Goal: Task Accomplishment & Management: Manage account settings

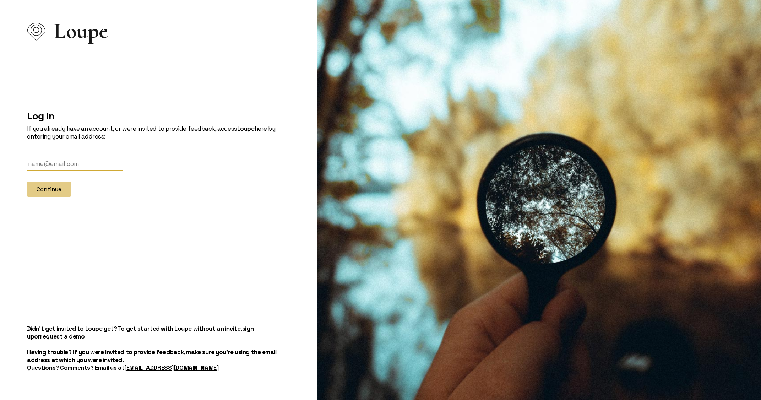
click at [82, 169] on input "text" at bounding box center [75, 163] width 96 height 13
type input "[EMAIL_ADDRESS][DOMAIN_NAME]"
click at [60, 192] on button "Continue" at bounding box center [49, 189] width 44 height 15
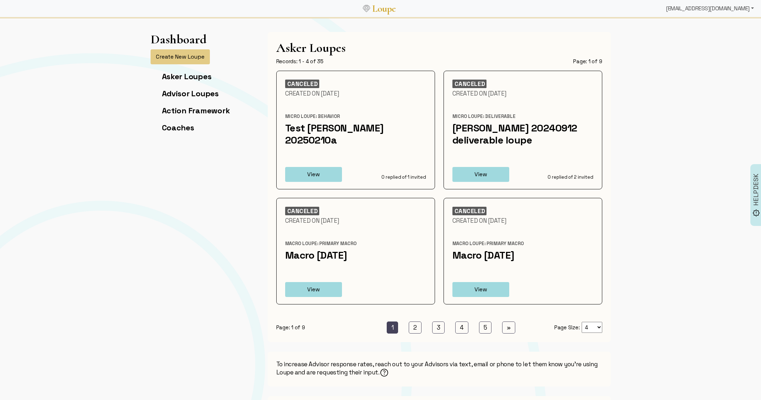
click at [710, 9] on div "[EMAIL_ADDRESS][DOMAIN_NAME]" at bounding box center [710, 8] width 94 height 14
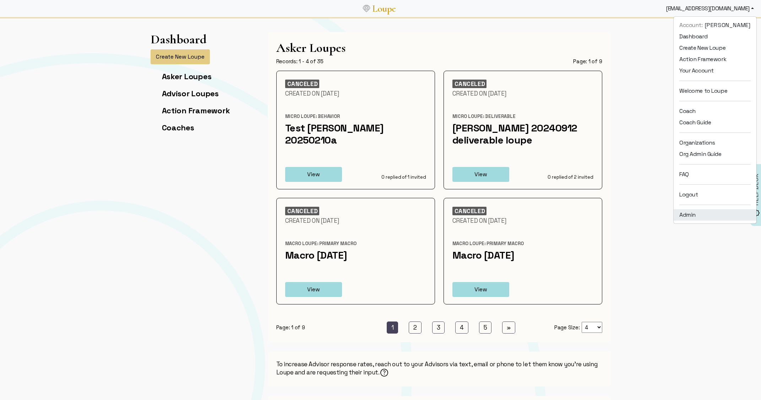
click at [684, 213] on link "Admin" at bounding box center [714, 214] width 83 height 11
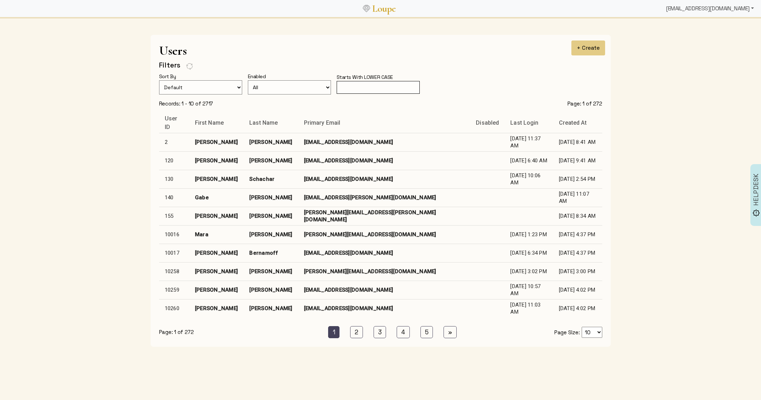
click at [729, 12] on div "[EMAIL_ADDRESS][DOMAIN_NAME]" at bounding box center [710, 8] width 94 height 14
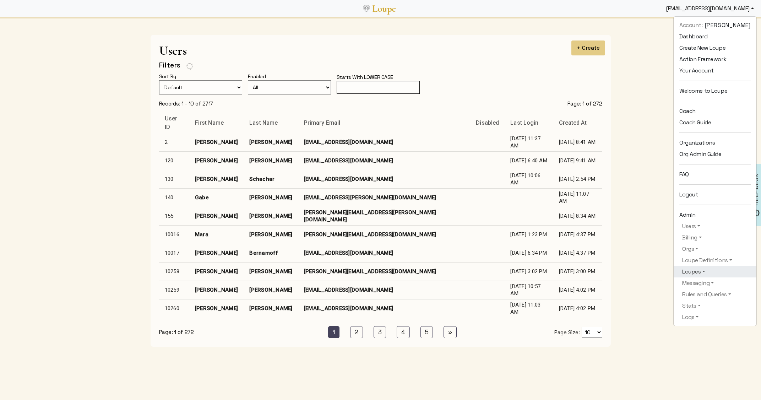
click at [693, 271] on link "Loupes" at bounding box center [714, 271] width 71 height 9
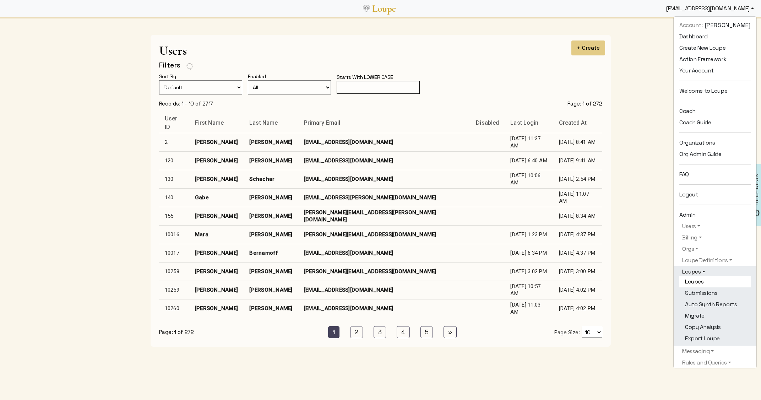
click at [693, 278] on link "Loupes" at bounding box center [714, 281] width 71 height 11
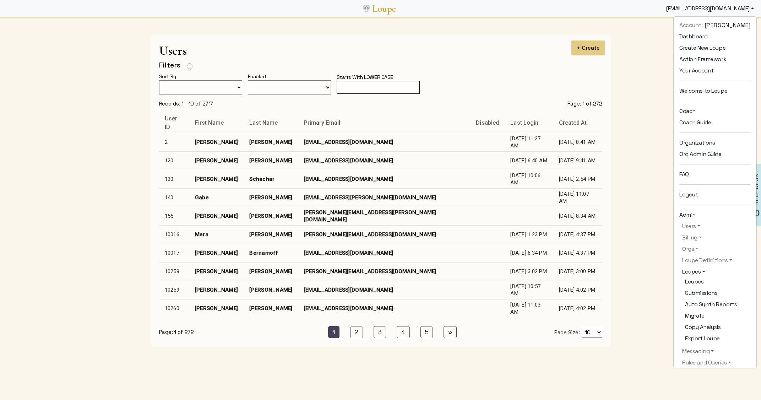
select select
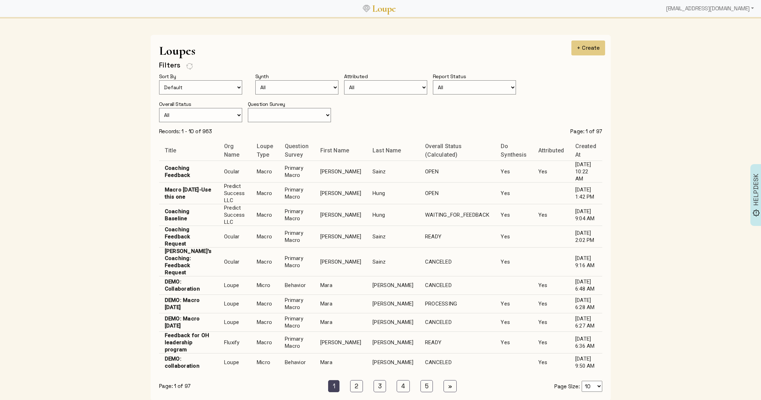
click at [247, 211] on td "Predict Success LLC" at bounding box center [234, 215] width 33 height 22
select select "1: CLOSED"
select select "6: WAITING_FOR_FEEDBACK"
select select "1: SURVEY_CREATED"
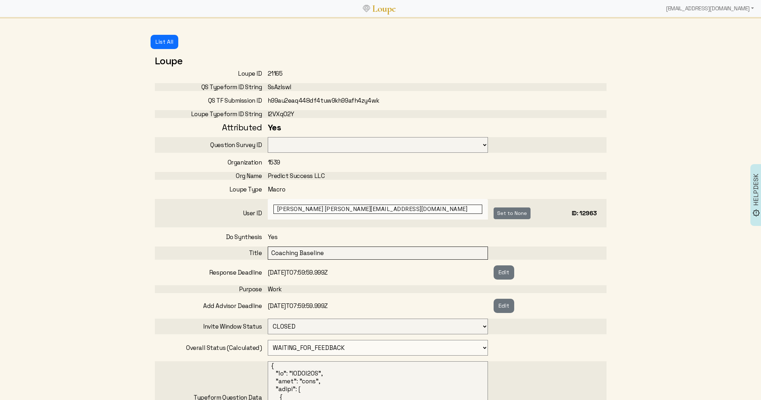
select select "3001"
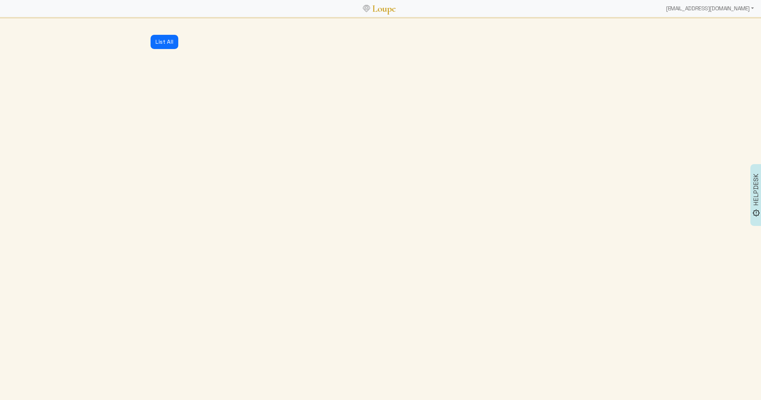
select select "3: MIN_ADVISORS_INVITED"
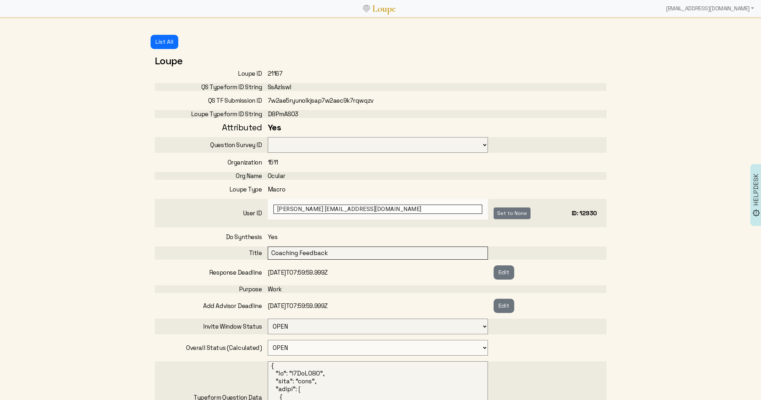
select select "3001"
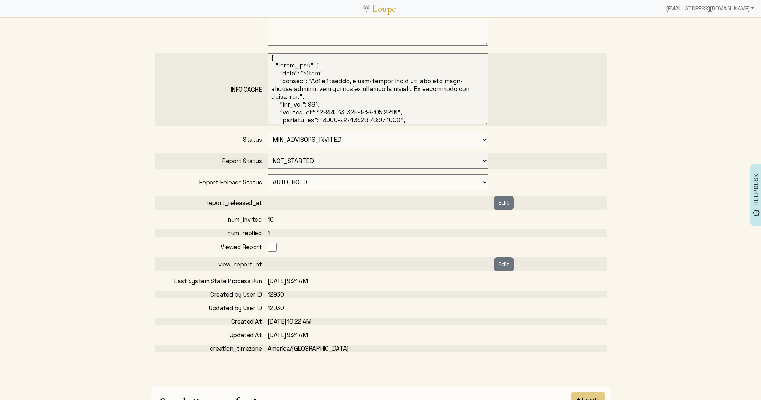
scroll to position [468, 0]
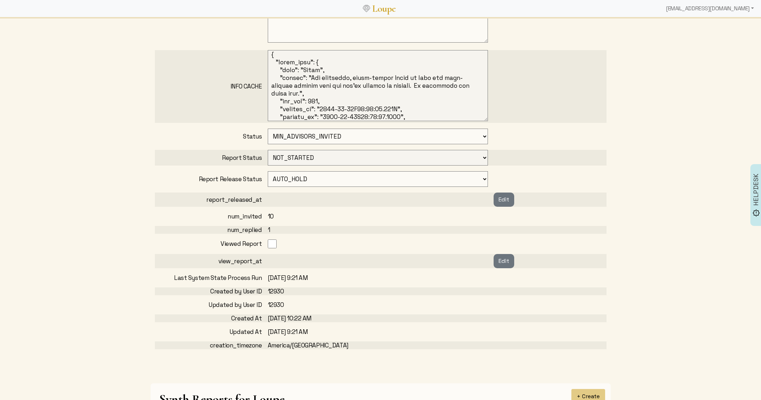
click at [235, 320] on div "Created At" at bounding box center [211, 318] width 113 height 8
click at [340, 318] on div "08/29/2025 10:22 AM" at bounding box center [381, 318] width 226 height 8
copy div "Created At 08/29/2025 10:22 AM"
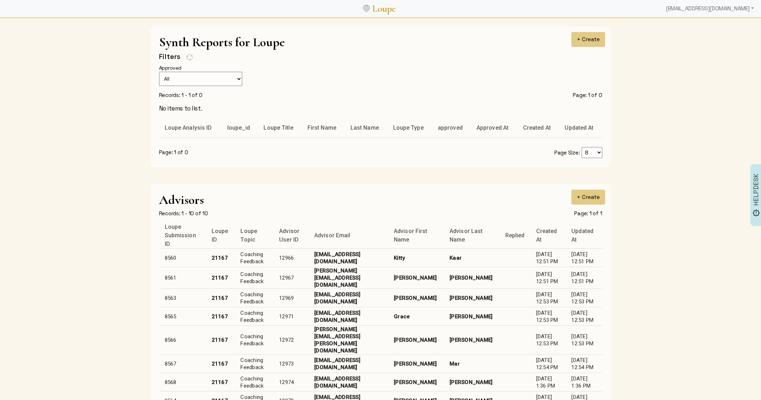
scroll to position [894, 0]
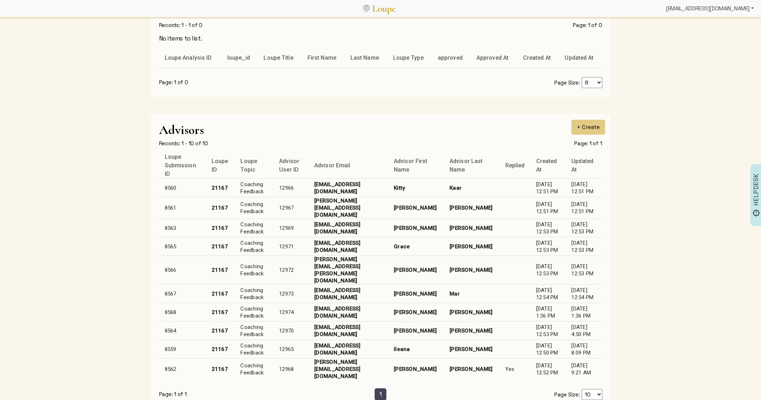
click at [752, 5] on div "[EMAIL_ADDRESS][DOMAIN_NAME]" at bounding box center [710, 8] width 94 height 14
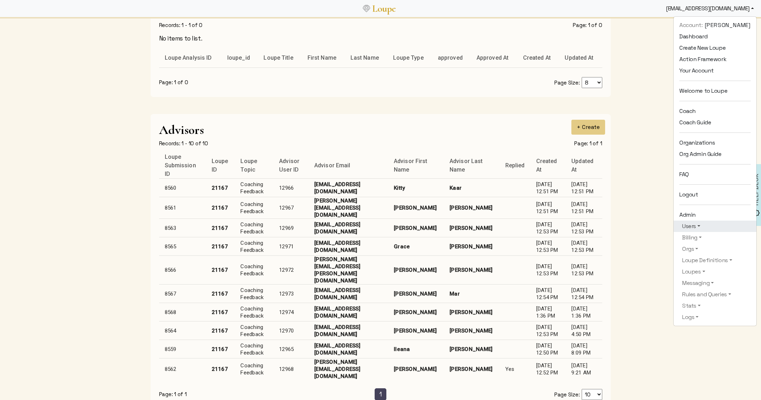
click at [694, 226] on link "Users" at bounding box center [714, 226] width 71 height 9
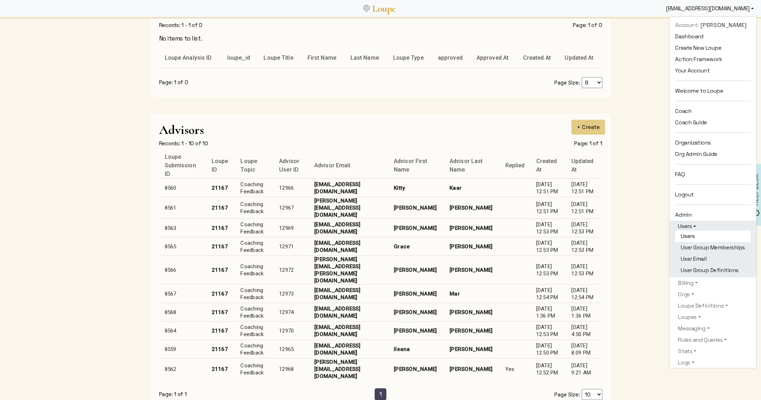
click at [688, 235] on link "Users" at bounding box center [713, 235] width 76 height 11
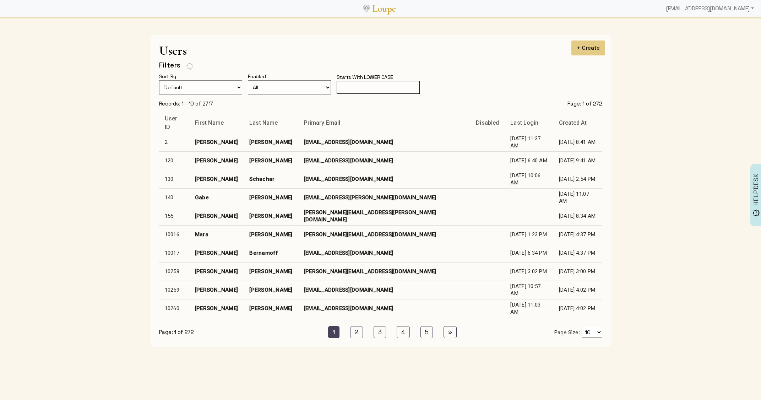
click at [368, 89] on input "text" at bounding box center [377, 87] width 83 height 13
paste input "allisongaines"
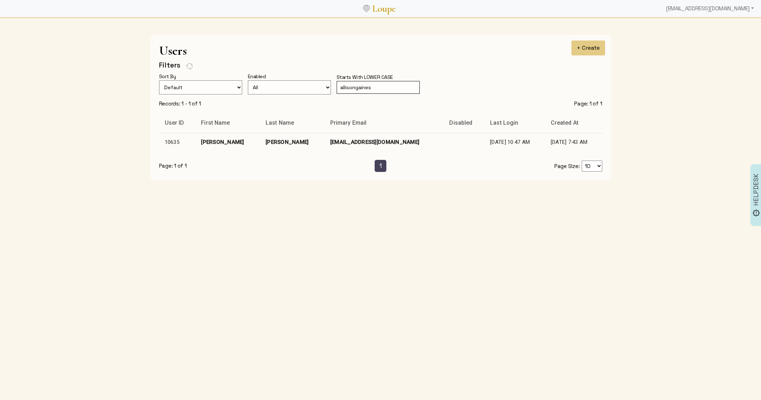
type input "allisongaines"
